Goal: Book appointment/travel/reservation

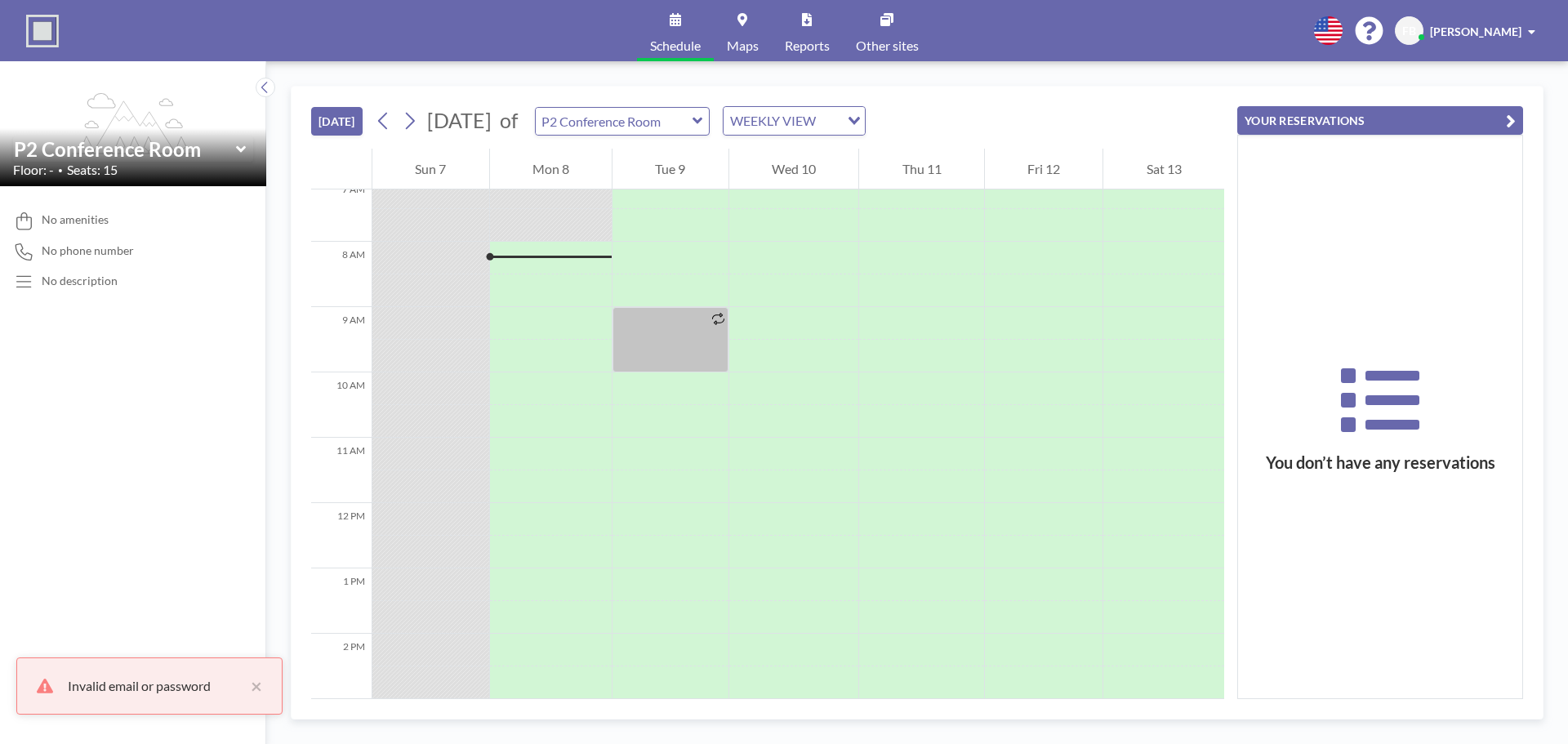
scroll to position [490, 0]
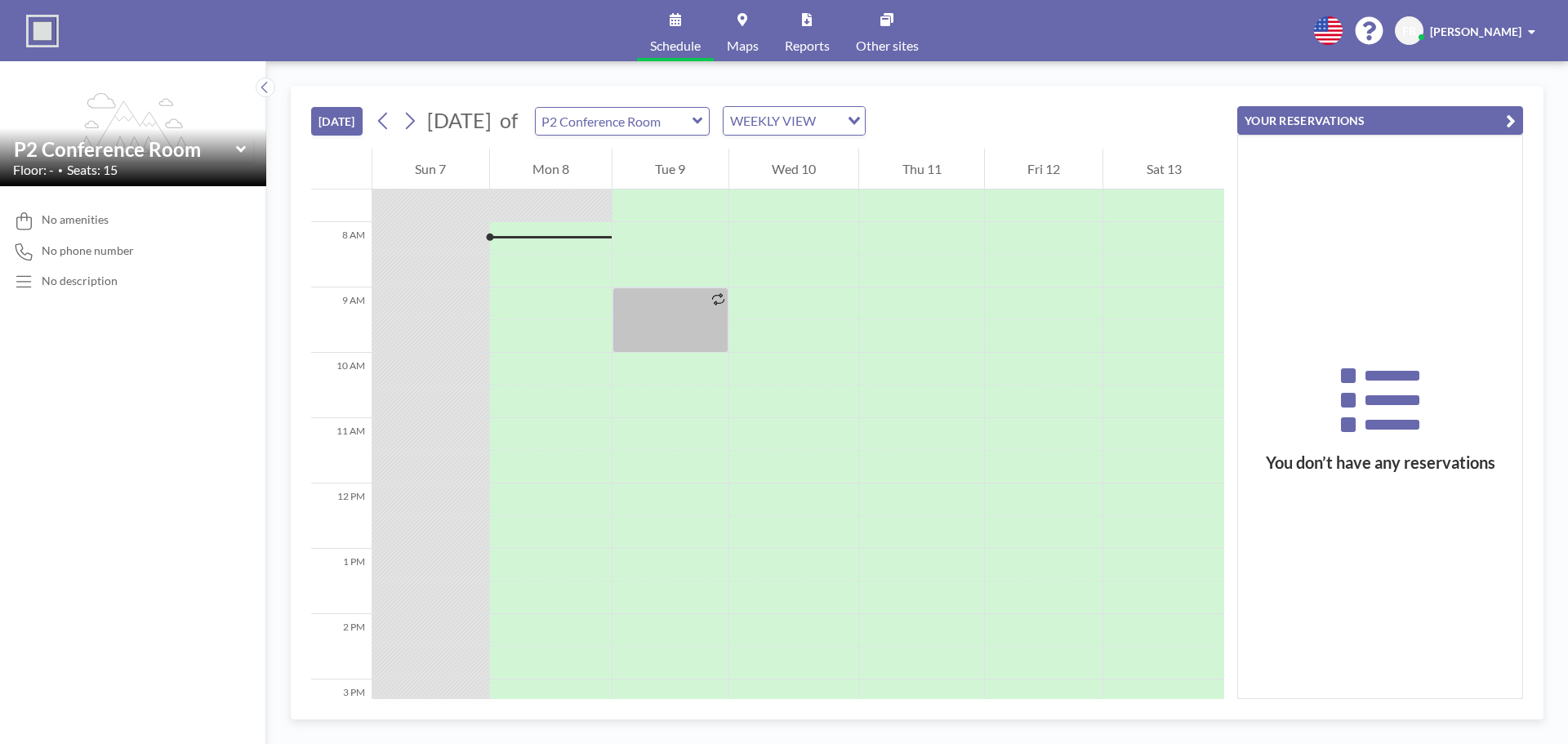
click at [702, 119] on icon at bounding box center [697, 121] width 9 height 7
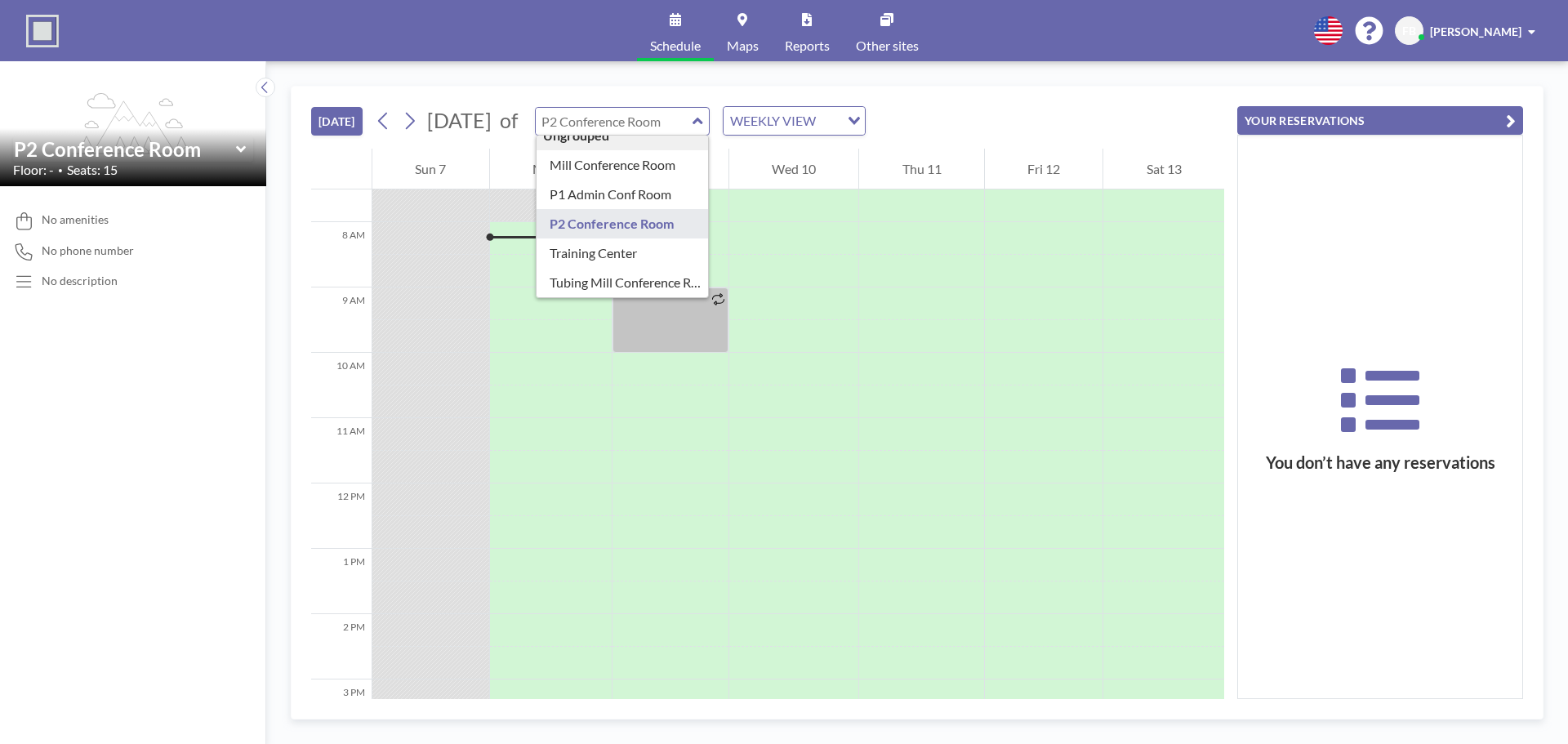
scroll to position [0, 0]
type input "Mill Conference Room"
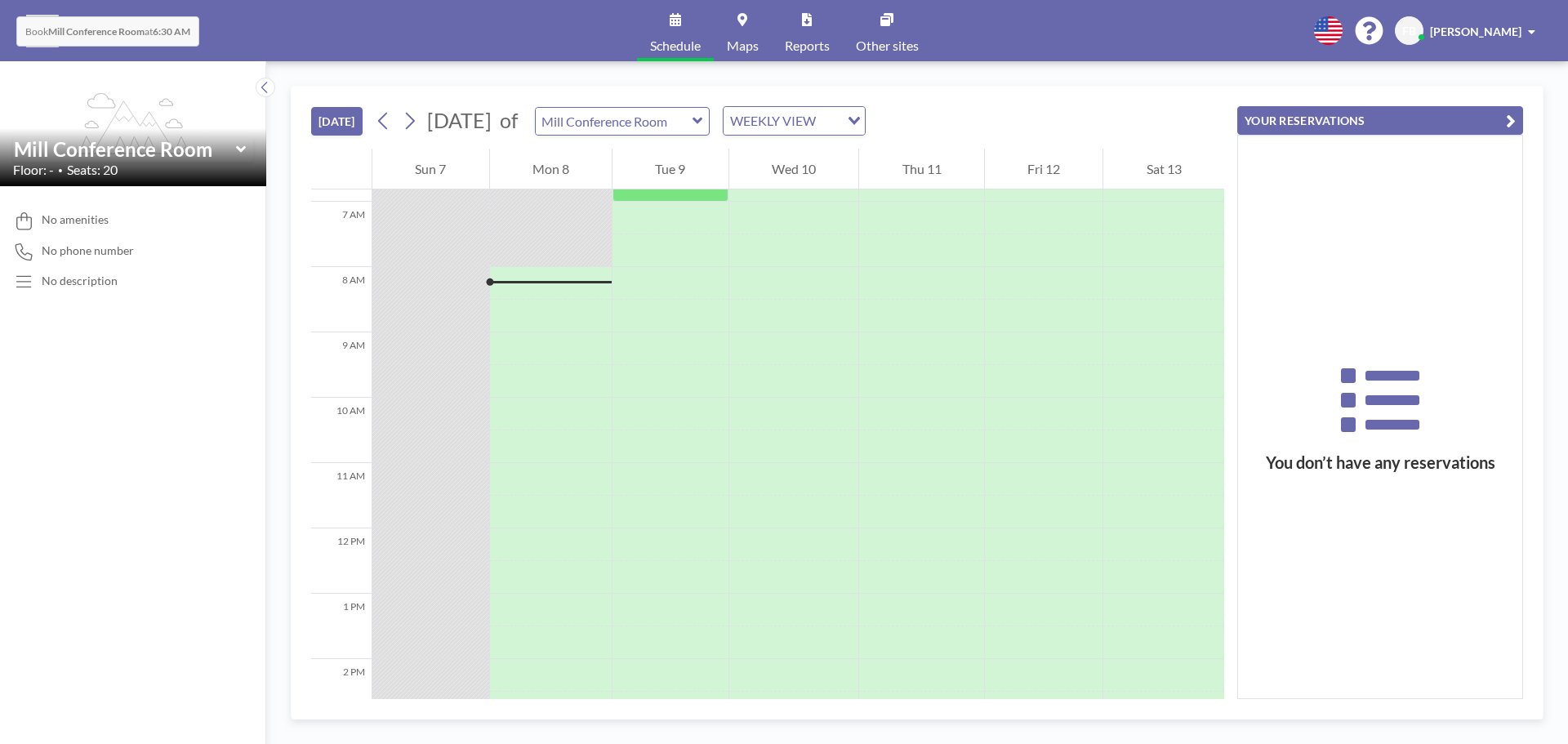
scroll to position [490, 0]
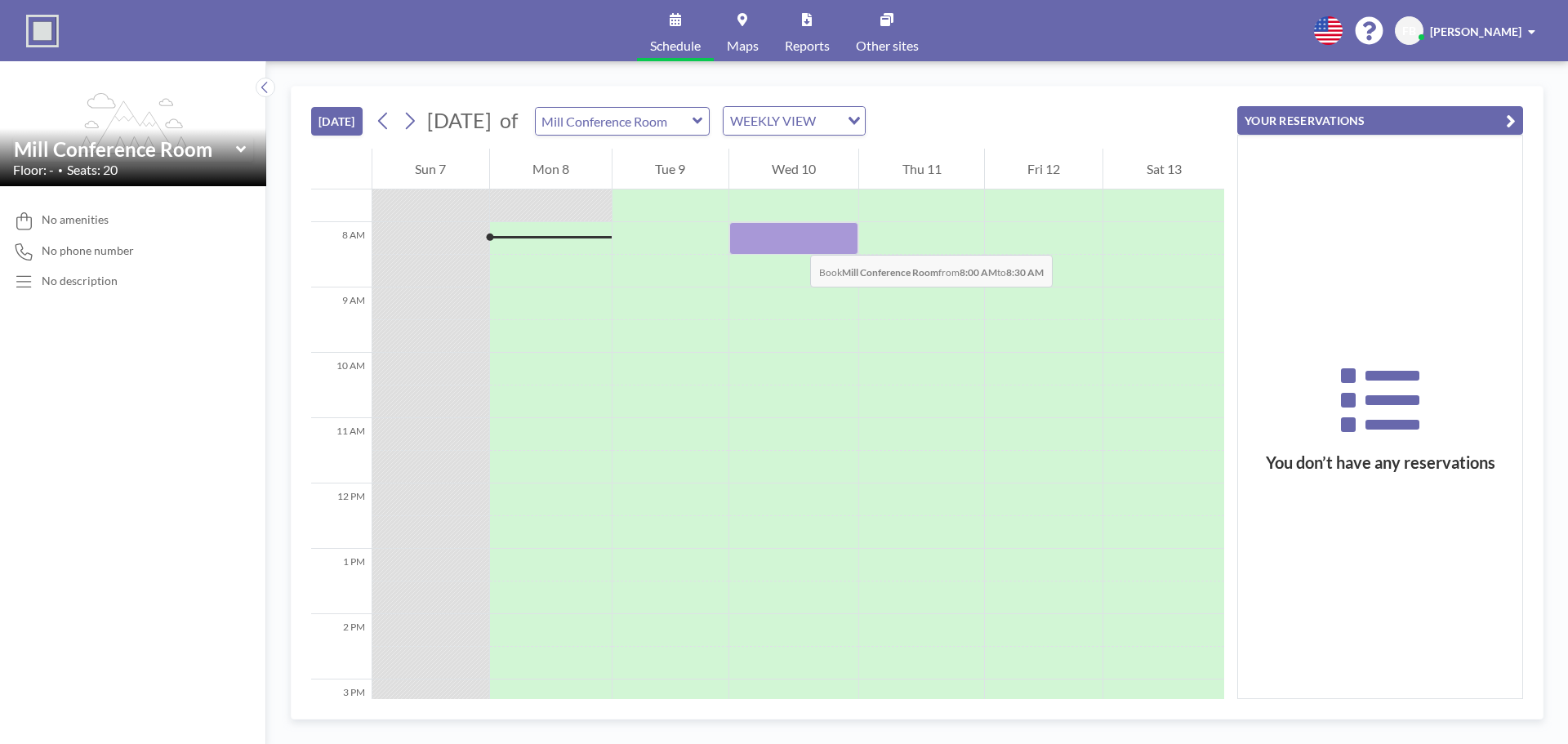
click at [794, 238] on div at bounding box center [795, 238] width 130 height 33
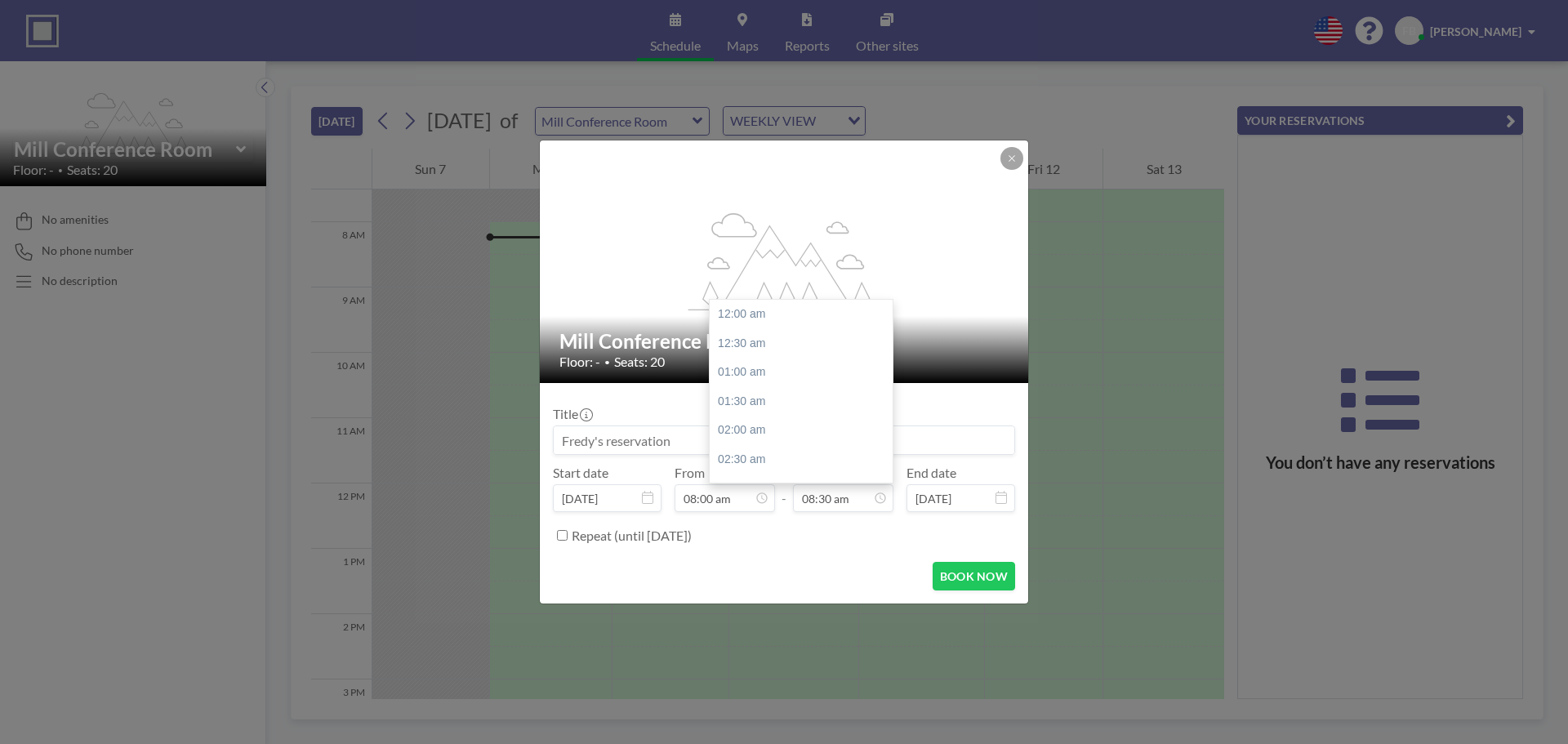
scroll to position [494, 0]
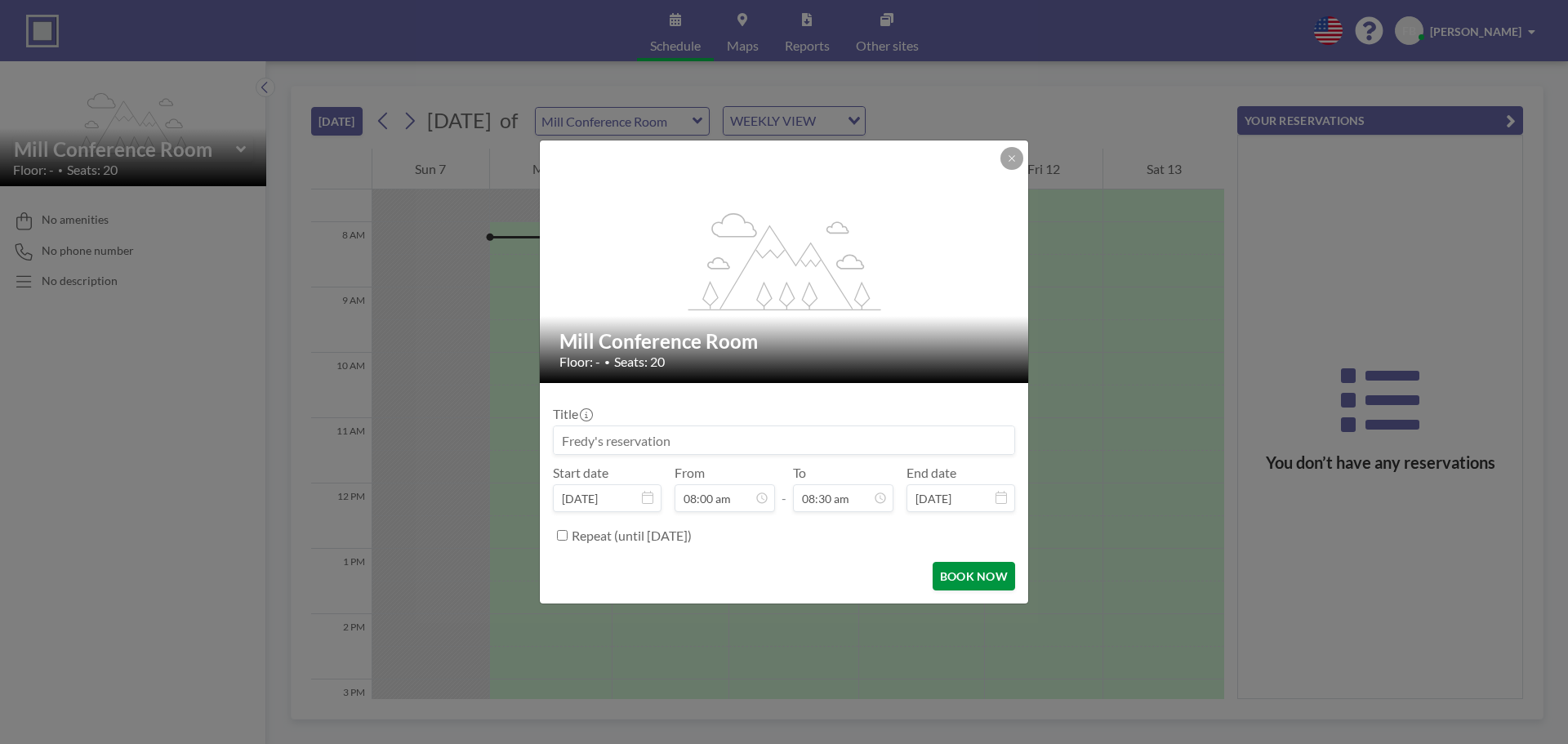
click at [973, 576] on button "BOOK NOW" at bounding box center [974, 575] width 82 height 28
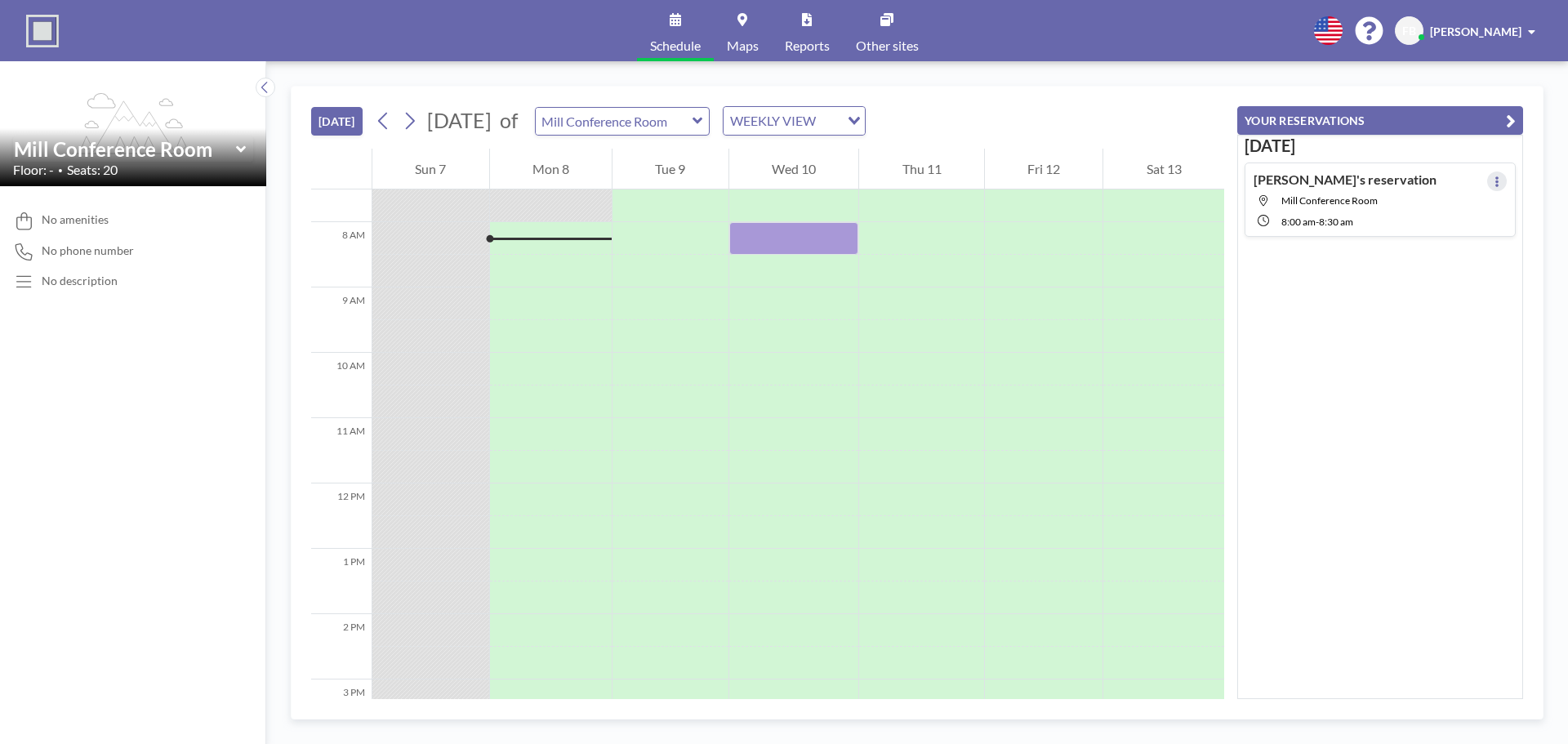
click at [1493, 186] on icon at bounding box center [1497, 182] width 7 height 10
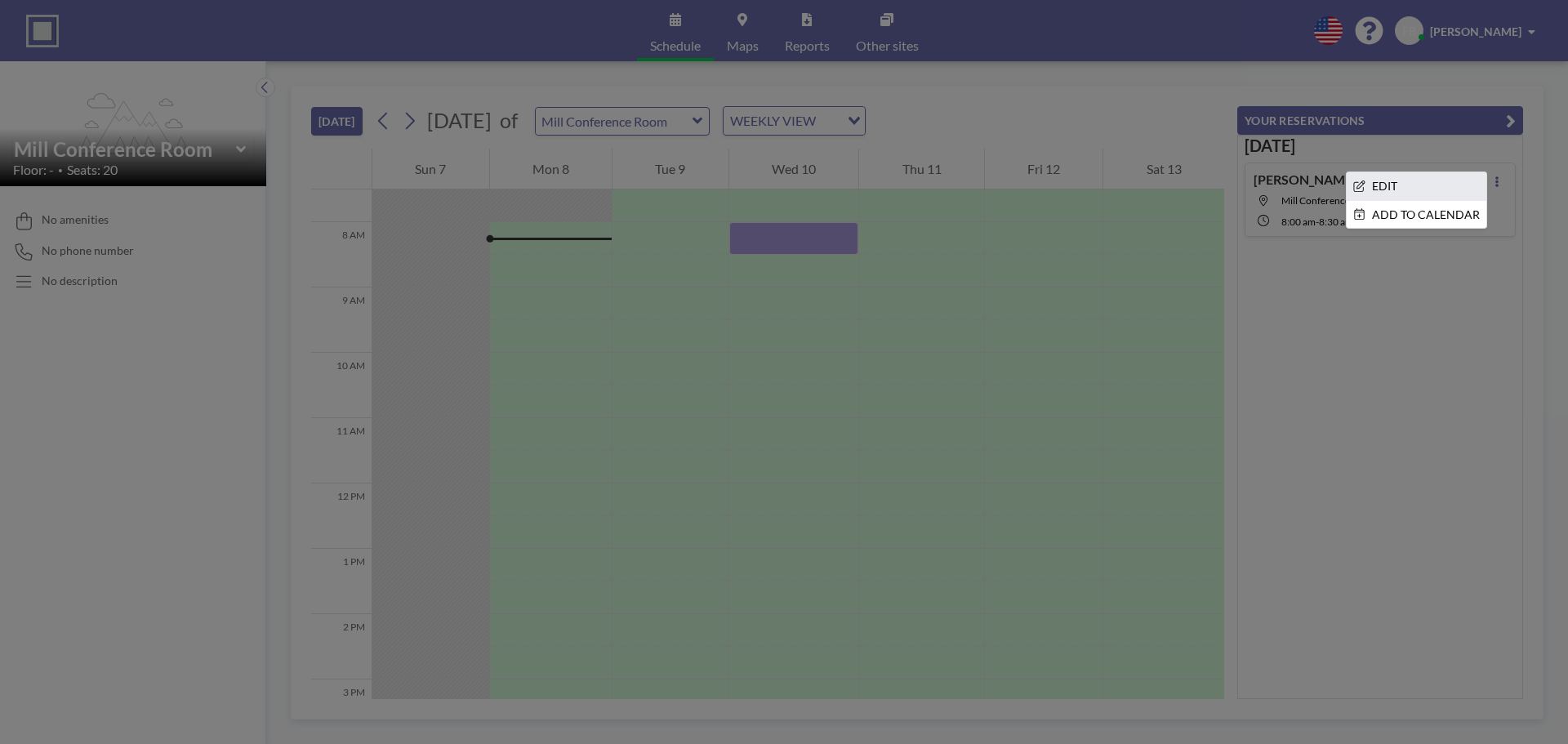
click at [1403, 190] on li "EDIT" at bounding box center [1416, 186] width 140 height 27
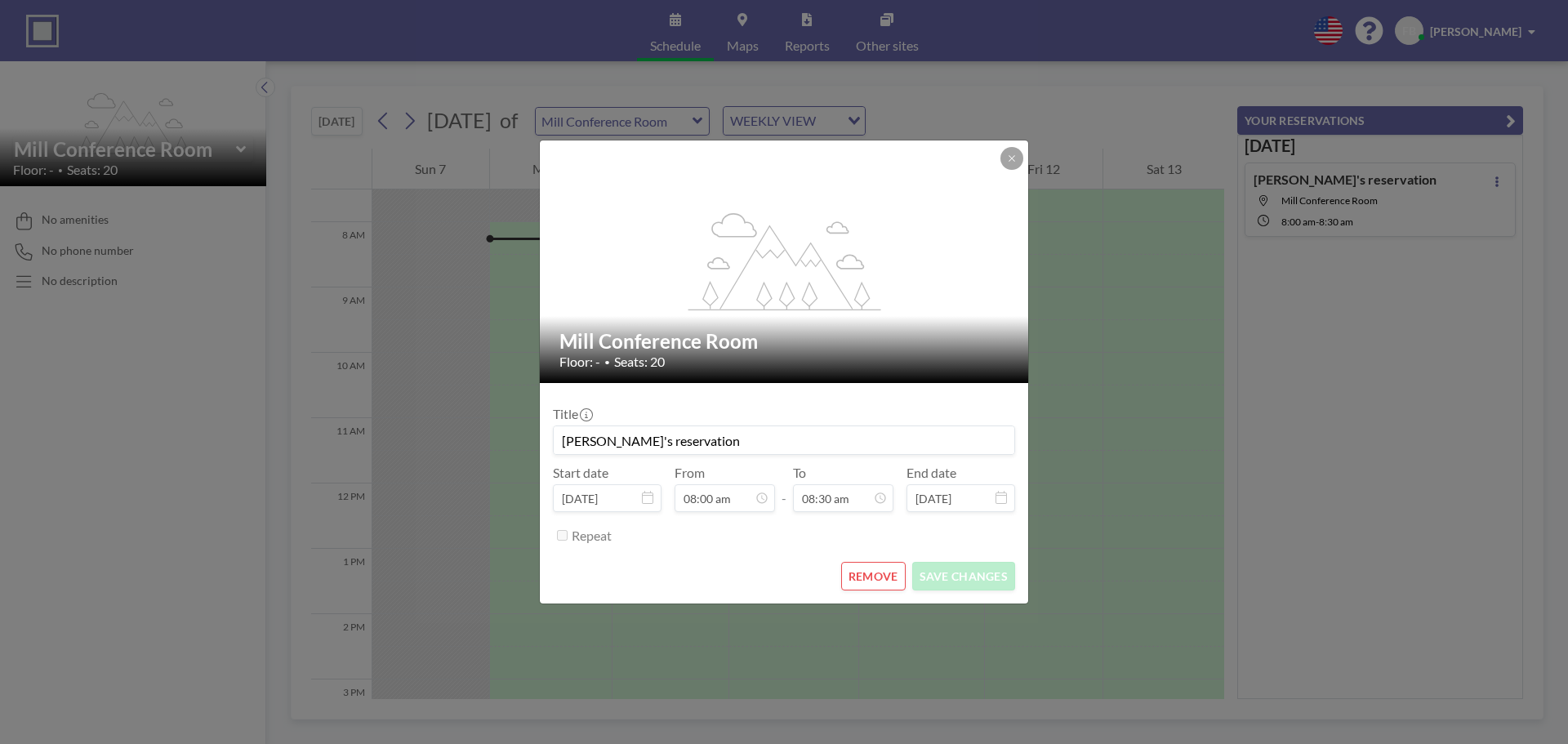
click at [727, 440] on input "[PERSON_NAME]'s reservation" at bounding box center [784, 440] width 461 height 27
click at [914, 437] on input "[PERSON_NAME]'s reservation _ API Audit" at bounding box center [784, 440] width 461 height 27
type input "[PERSON_NAME]'s reservation _ API Audit @Mill"
click at [975, 580] on button "SAVE CHANGES" at bounding box center [963, 575] width 103 height 28
